Goal: Find specific page/section: Find specific page/section

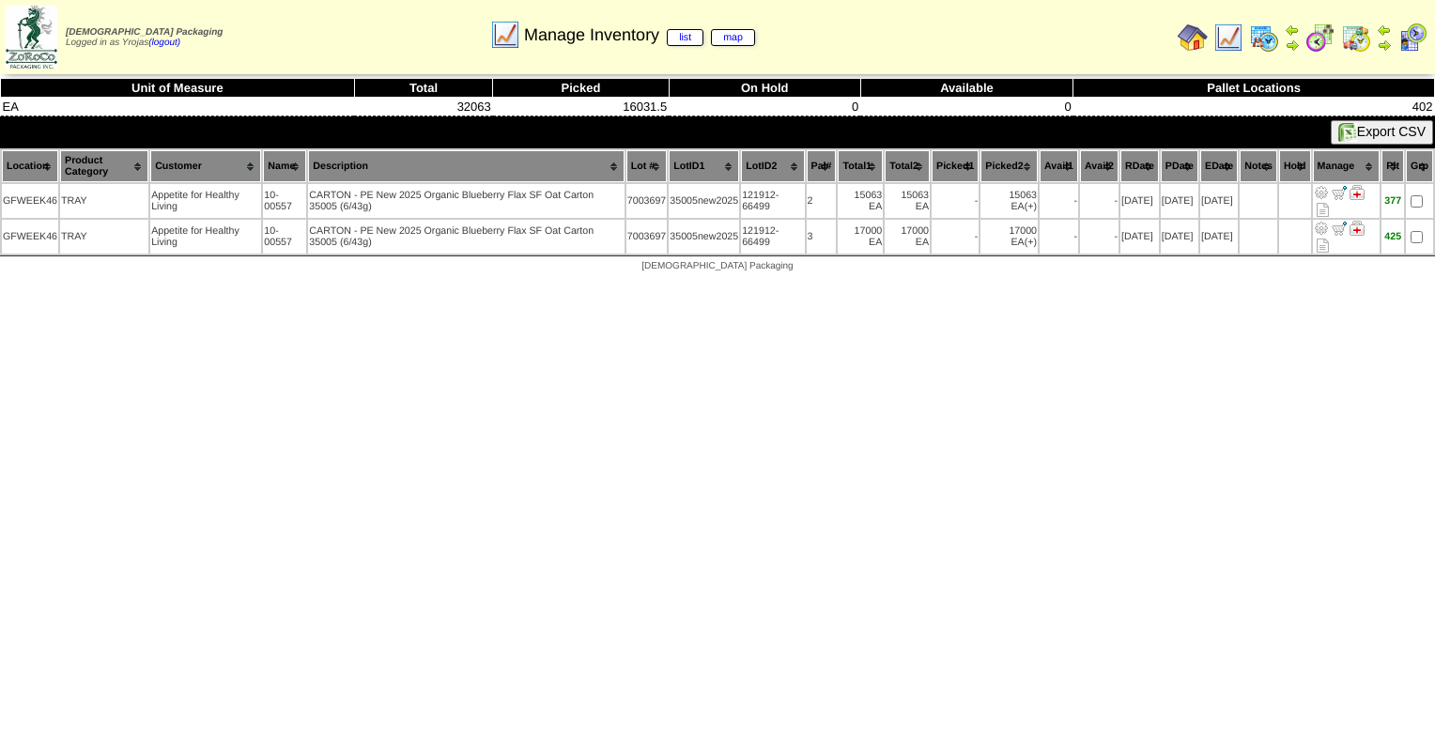
click at [1237, 49] on img at bounding box center [1228, 38] width 30 height 30
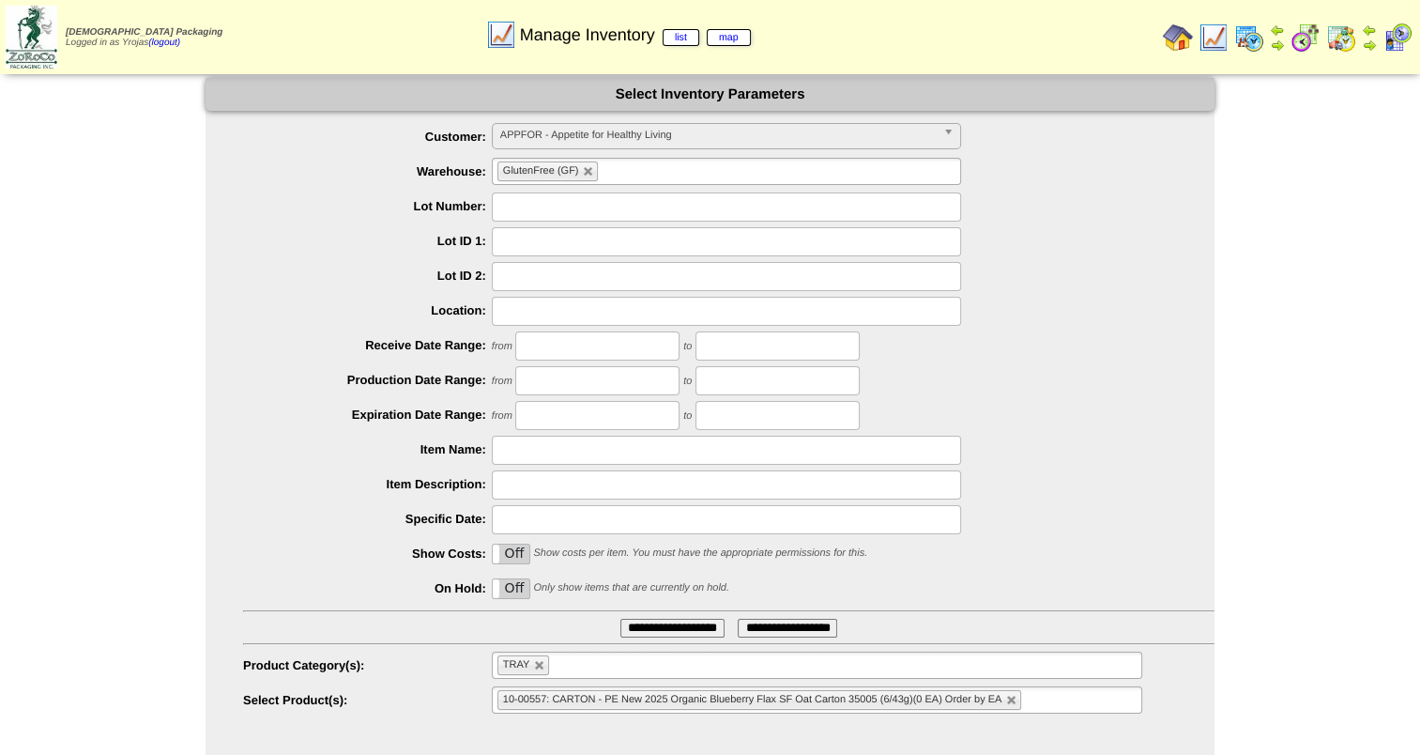
scroll to position [27, 0]
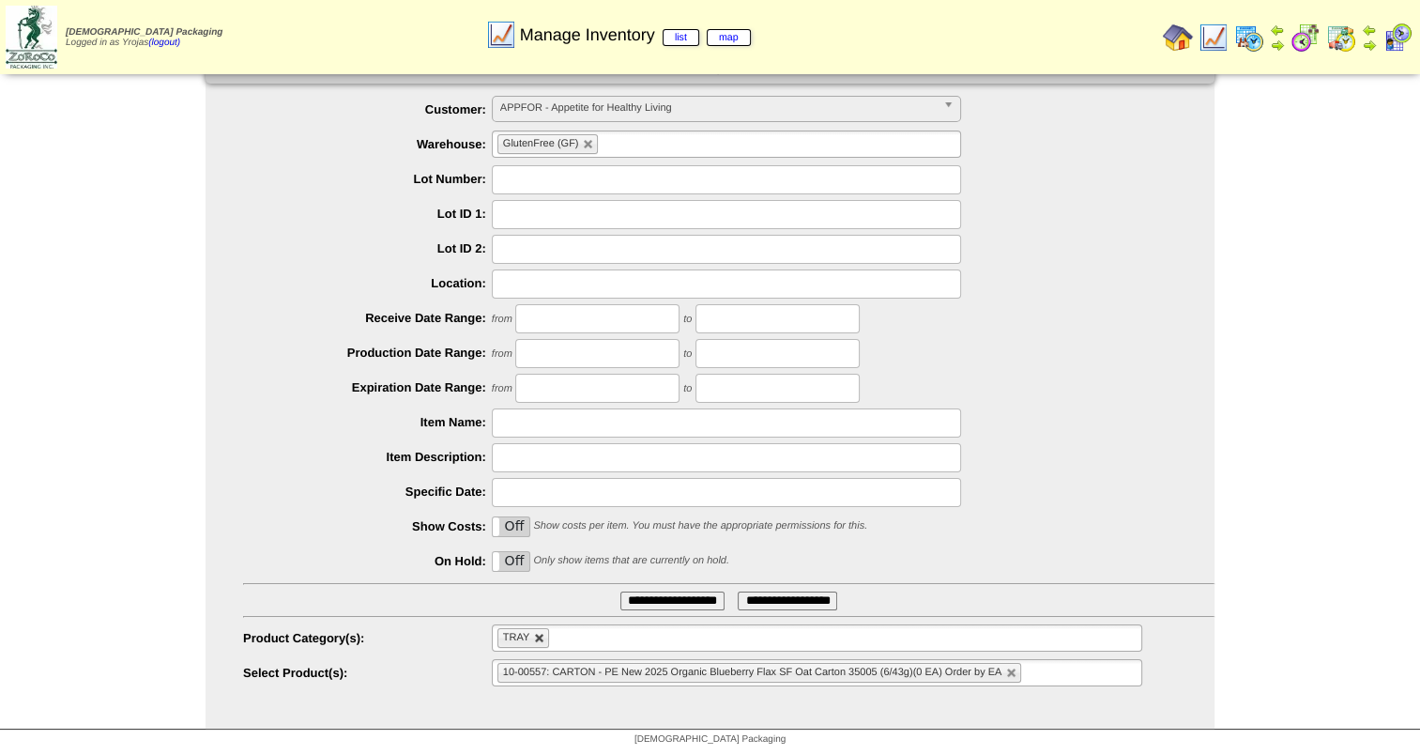
click at [543, 633] on link at bounding box center [539, 638] width 11 height 11
type input "**********"
click at [738, 645] on ul at bounding box center [817, 637] width 651 height 27
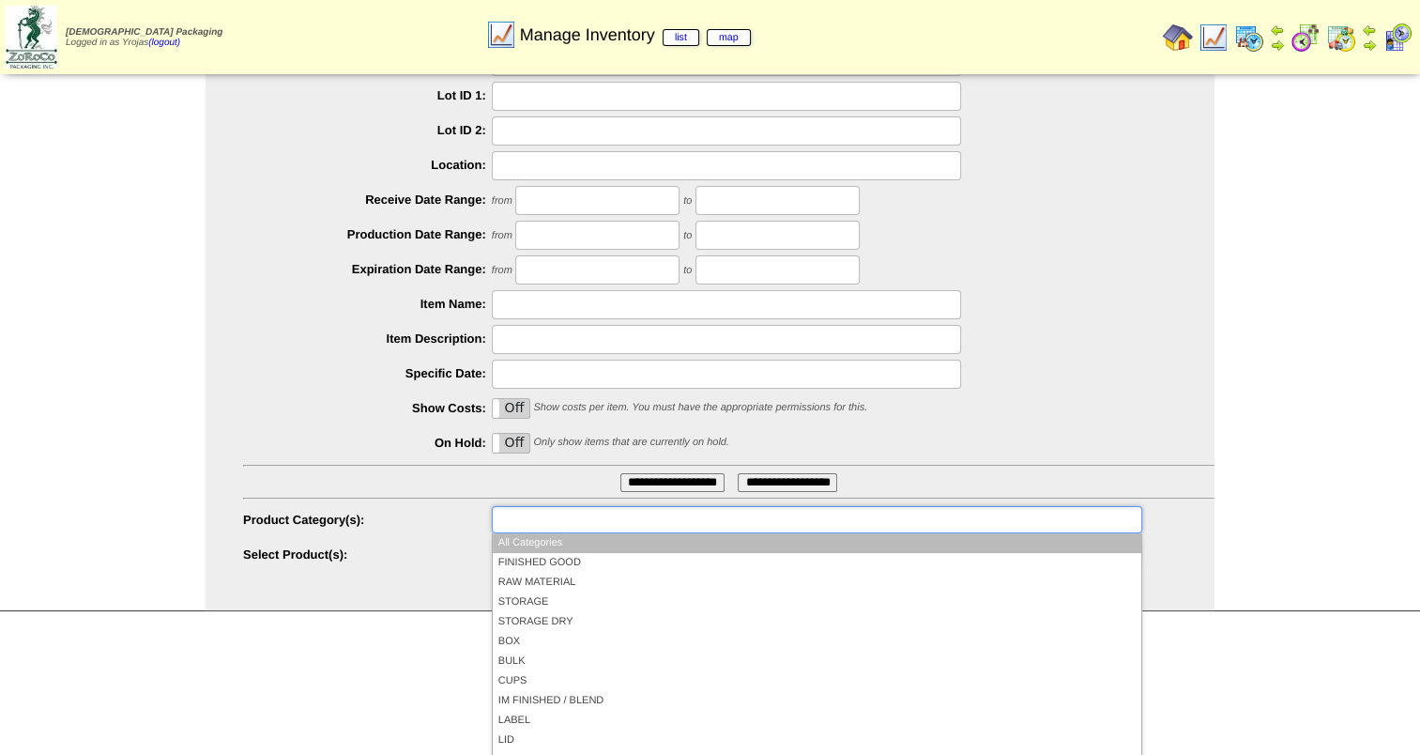
scroll to position [150, 0]
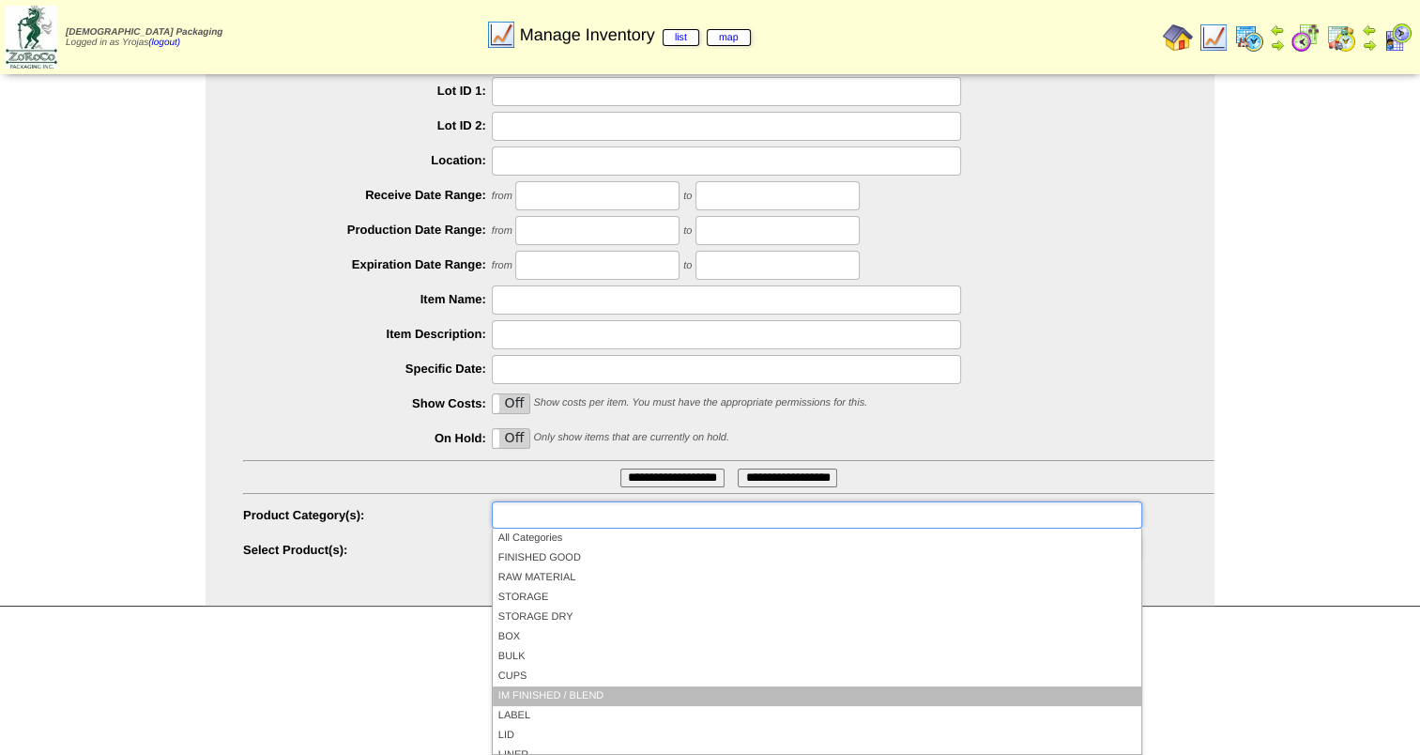
click at [755, 695] on li "IM FINISHED / BLEND" at bounding box center [817, 696] width 649 height 20
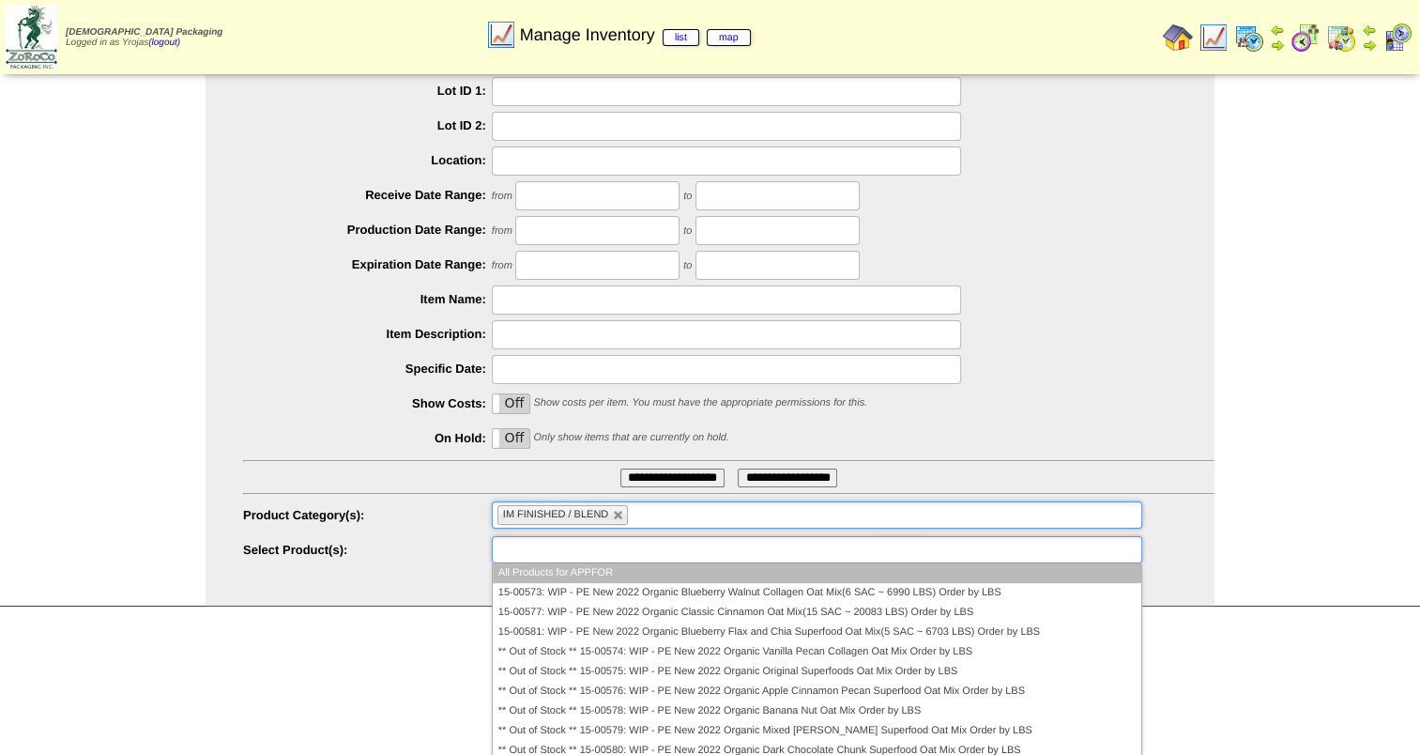
click at [637, 545] on ul at bounding box center [817, 549] width 651 height 27
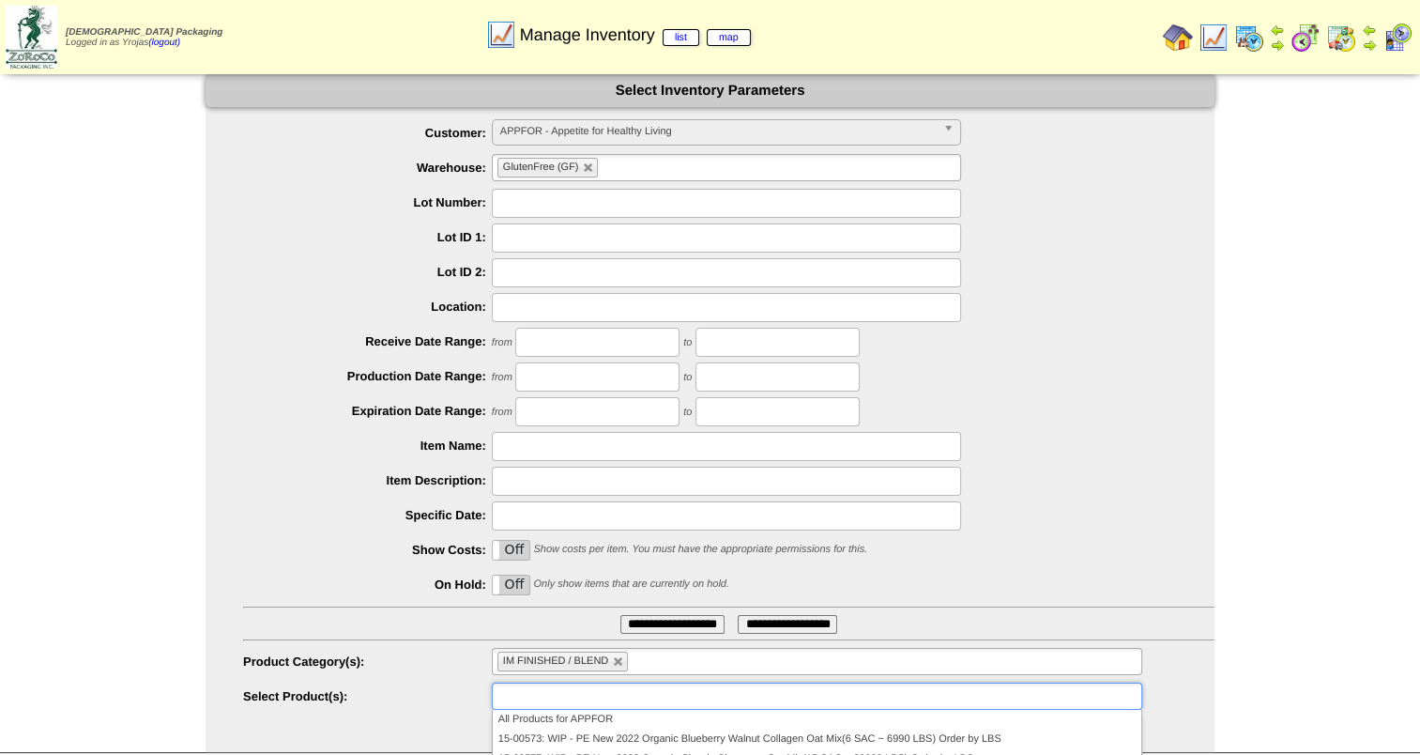
scroll to position [0, 0]
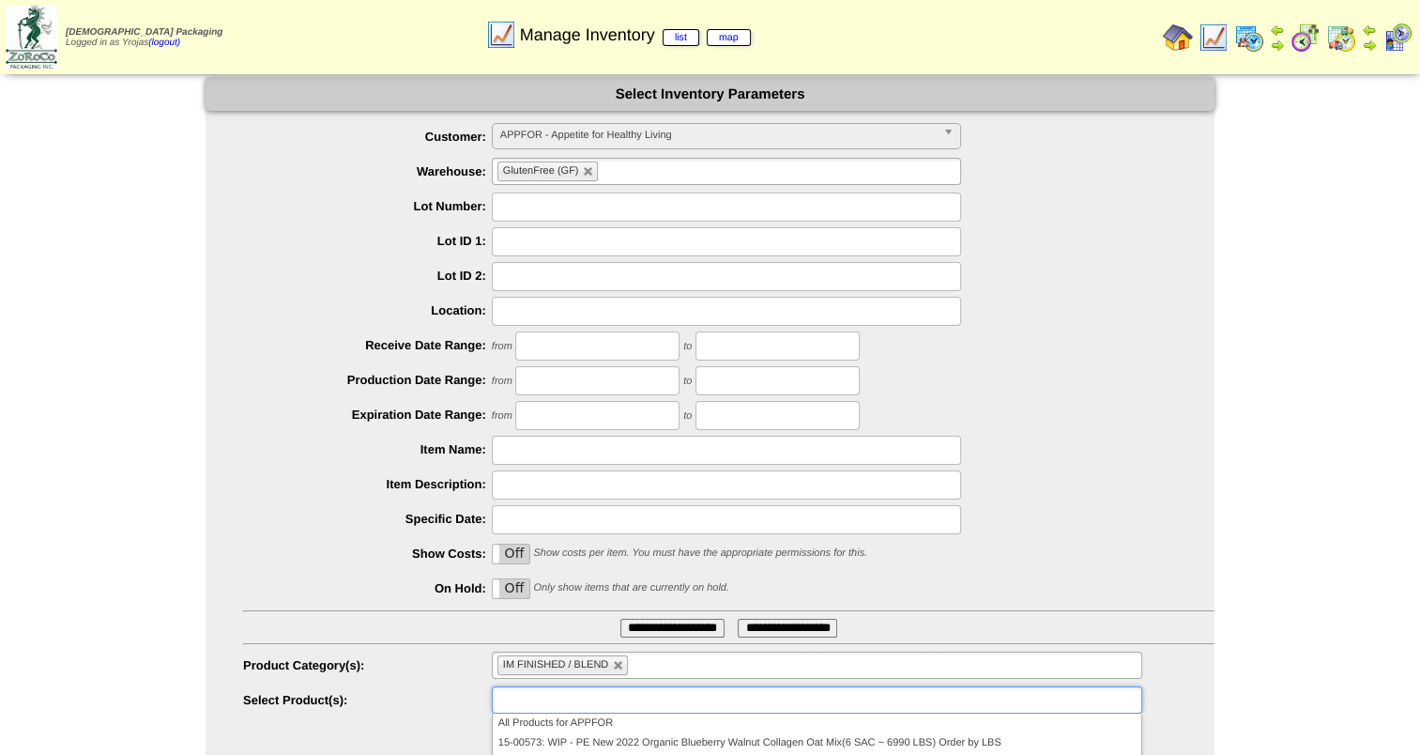
click at [691, 131] on span "APPFOR - Appetite for Healthy Living" at bounding box center [718, 135] width 436 height 23
type input "**********"
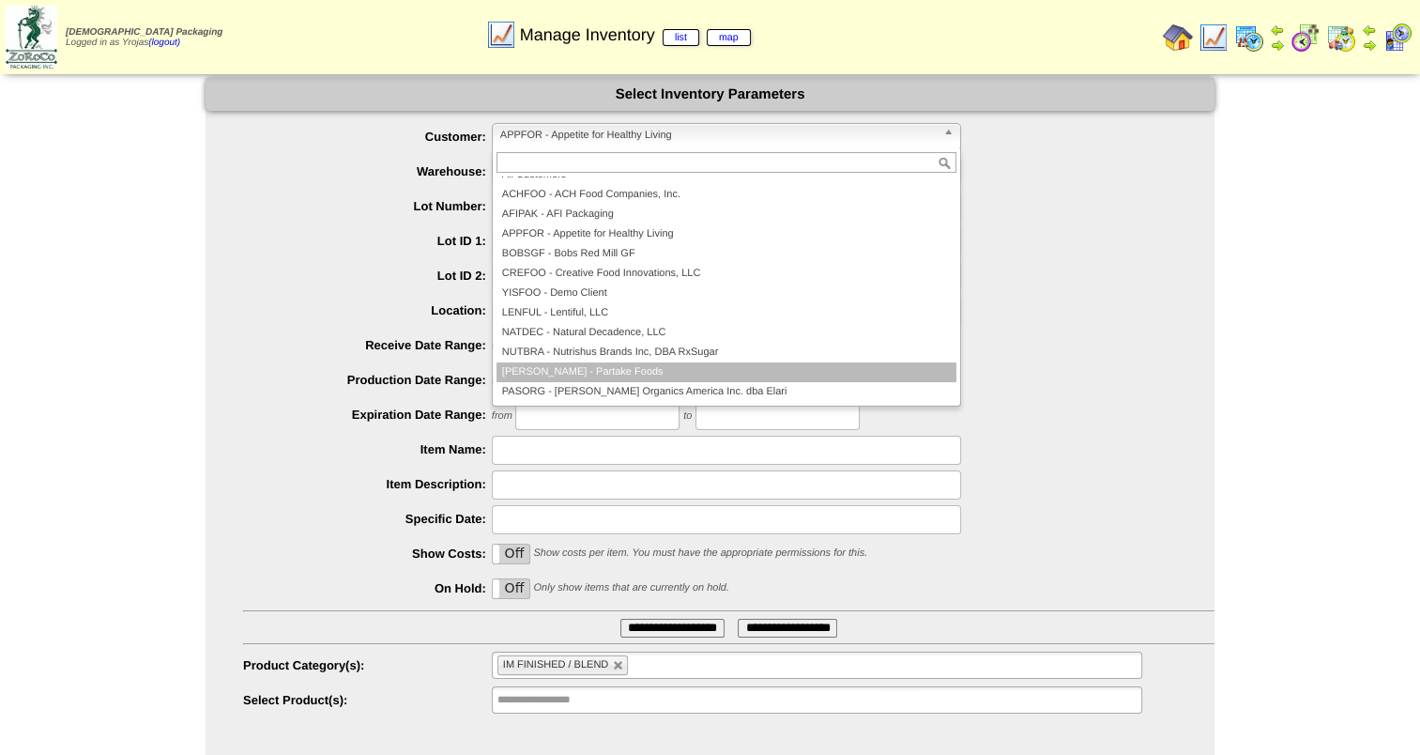
scroll to position [105, 0]
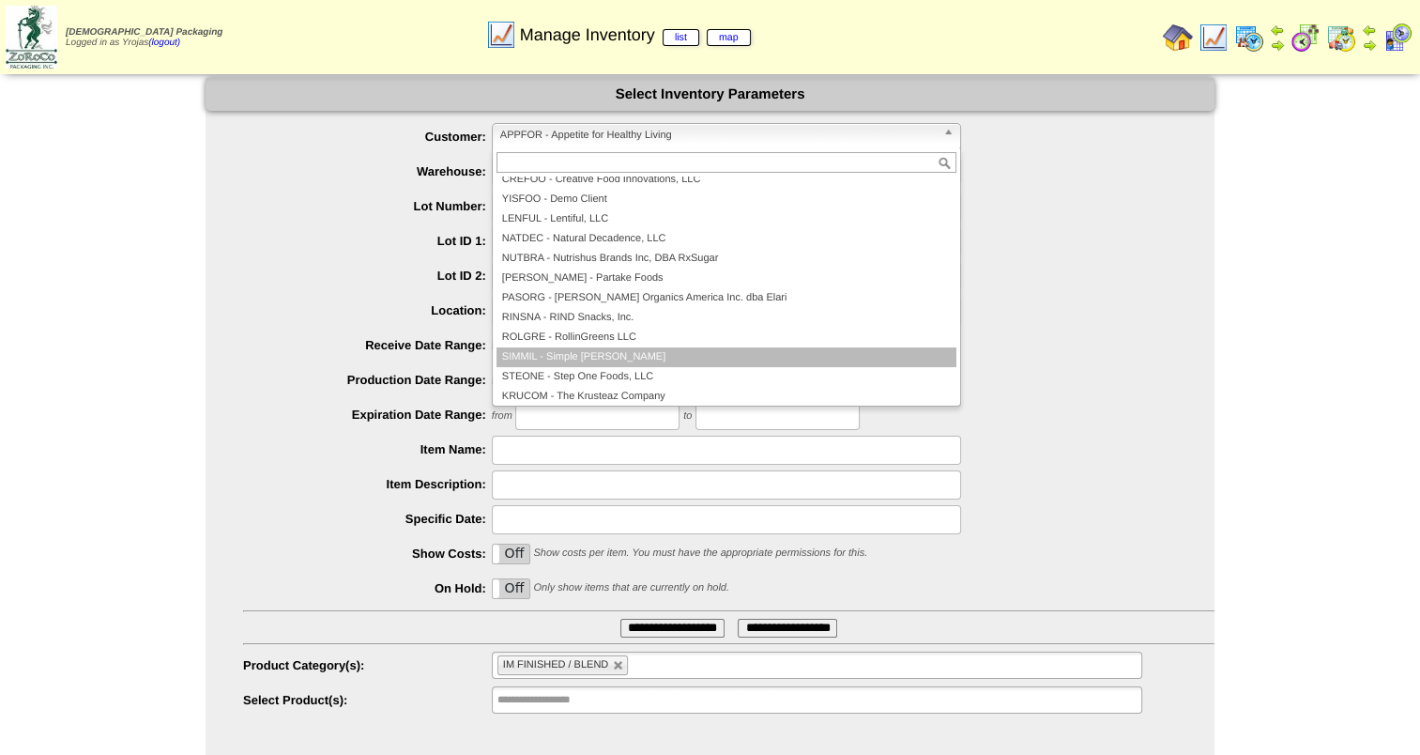
click at [731, 350] on li "SIMMIL - Simple [PERSON_NAME]" at bounding box center [727, 357] width 460 height 20
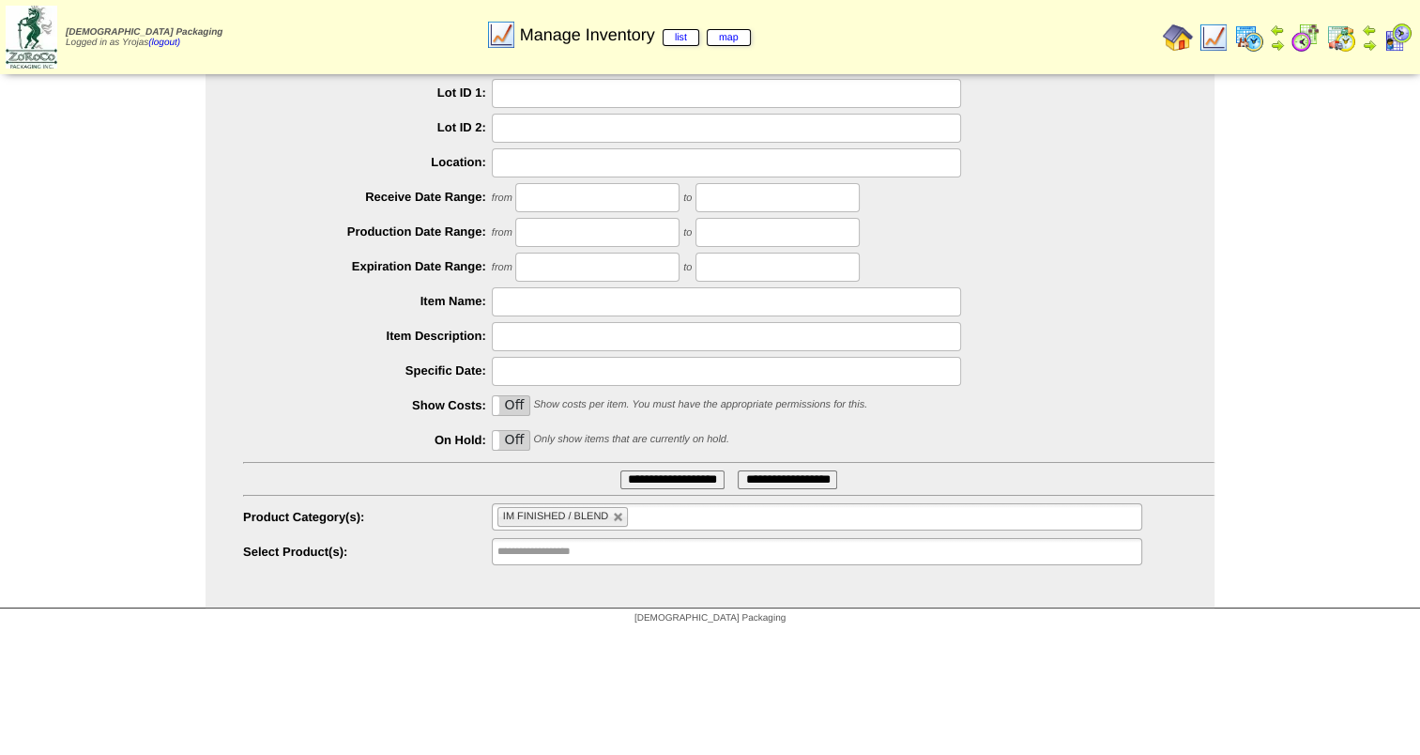
scroll to position [150, 0]
click at [679, 551] on ul at bounding box center [817, 549] width 651 height 27
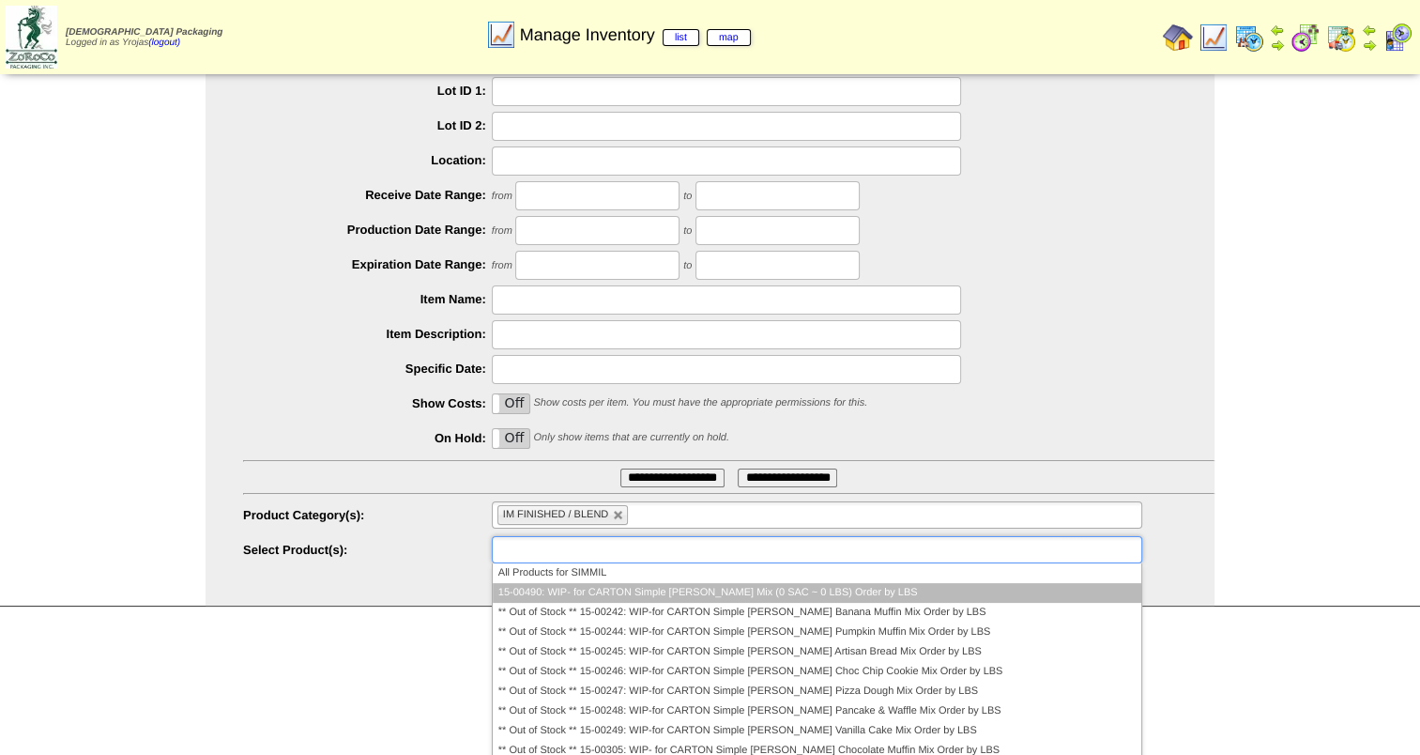
click at [745, 586] on li "15-00490: WIP- for CARTON Simple [PERSON_NAME] Mix (0 SAC ~ 0 LBS) Order by LBS" at bounding box center [817, 593] width 649 height 20
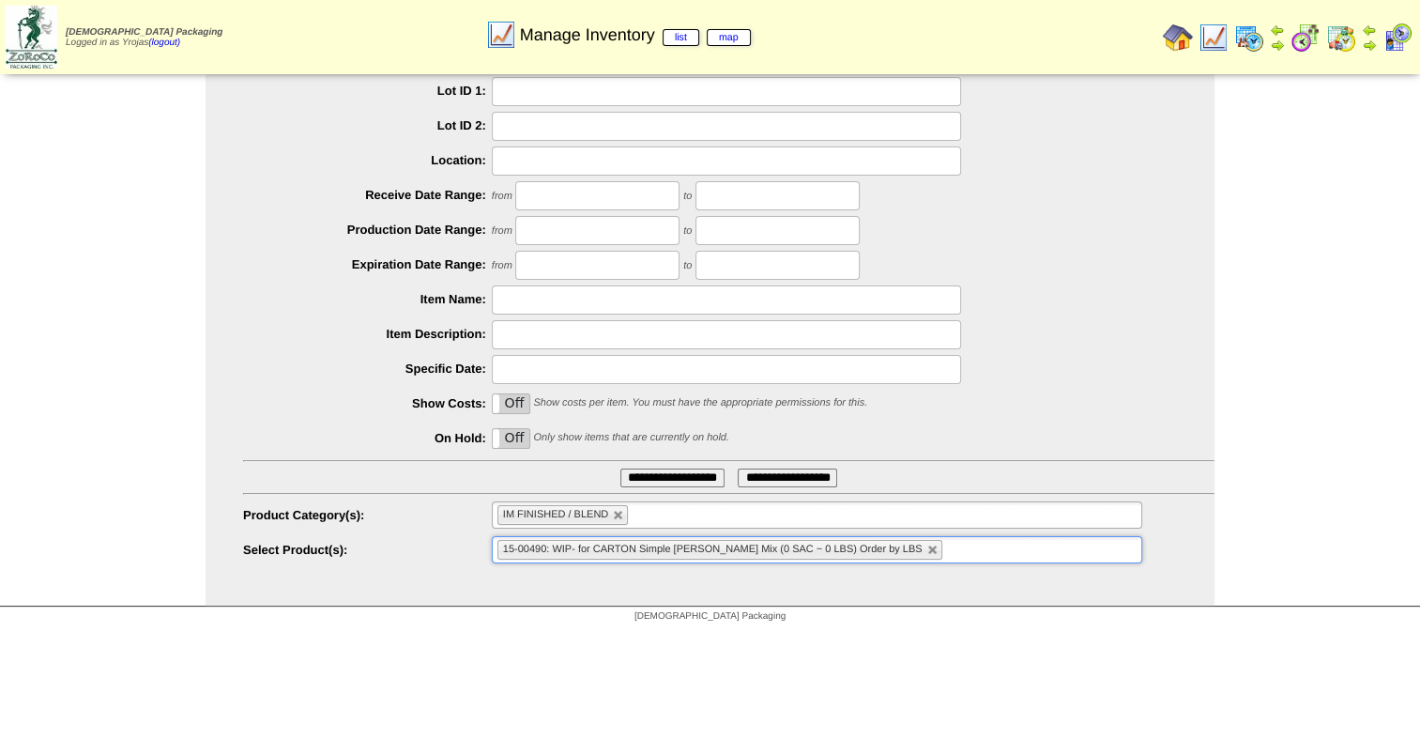
click at [701, 482] on input "**********" at bounding box center [673, 477] width 104 height 19
